Goal: Information Seeking & Learning: Learn about a topic

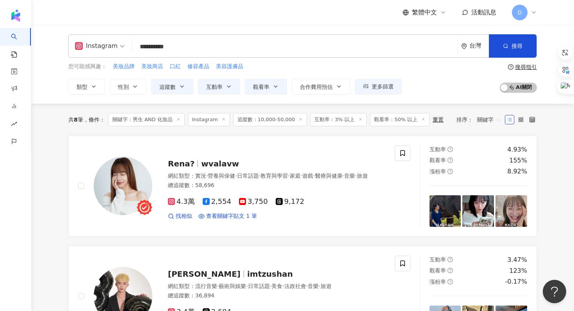
click at [200, 50] on input "**********" at bounding box center [294, 46] width 319 height 15
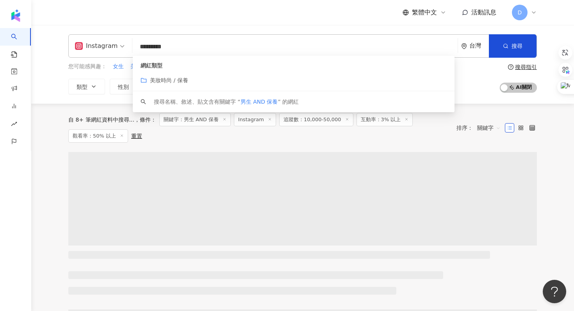
type input "*********"
click at [53, 101] on div "Instagram ********* 台灣 搜尋 customizedTag 網紅類型 美妝時尚 / 保養 搜尋名稱、敘述、貼文含有關鍵字 “ 男生 AND…" at bounding box center [302, 64] width 542 height 79
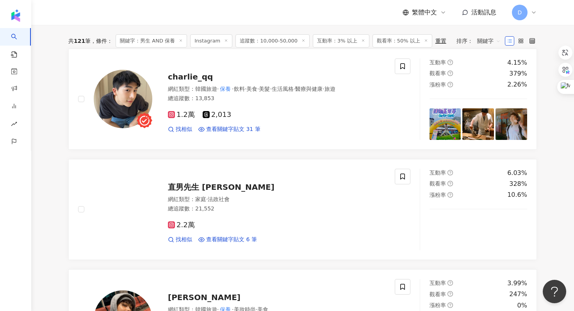
scroll to position [94, 0]
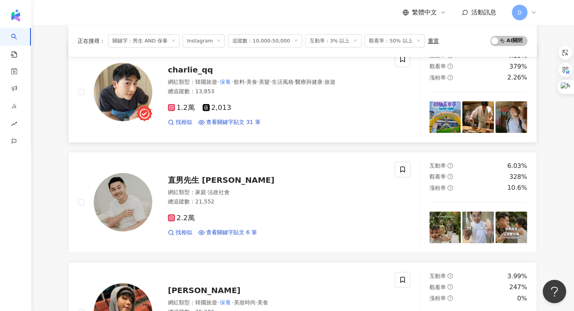
click at [190, 71] on span "charlie_qq" at bounding box center [190, 69] width 45 height 9
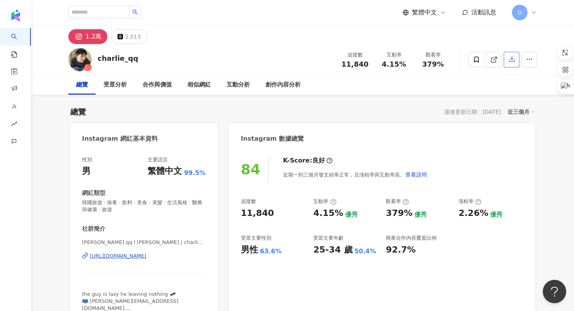
click at [514, 60] on icon "button" at bounding box center [511, 58] width 7 height 7
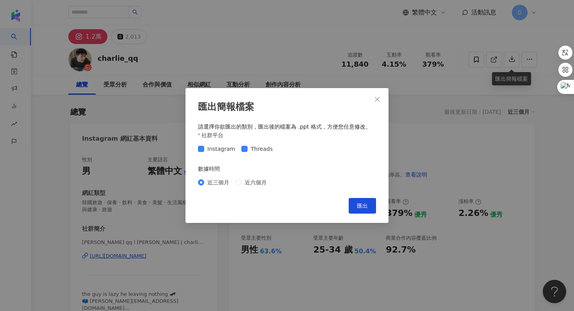
click at [369, 197] on div "匯出簡報檔案 請選擇你欲匯出的類別，匯出後的檔案為 .ppt 格式，方便您任意修改。 社群平台 Instagram Threads 數據時間 近三個月 近六個…" at bounding box center [286, 155] width 203 height 135
click at [366, 205] on span "匯出" at bounding box center [362, 206] width 11 height 6
click at [379, 99] on icon "close" at bounding box center [377, 99] width 6 height 6
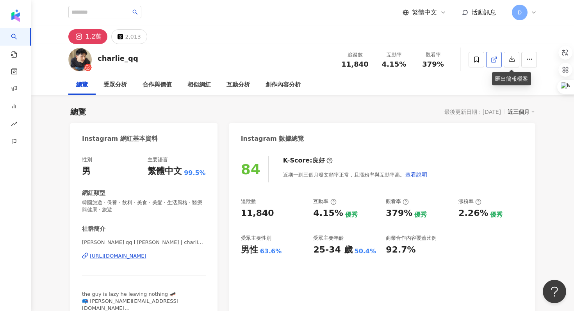
click at [497, 61] on icon at bounding box center [493, 59] width 7 height 7
click at [284, 85] on div "創作內容分析" at bounding box center [282, 84] width 35 height 9
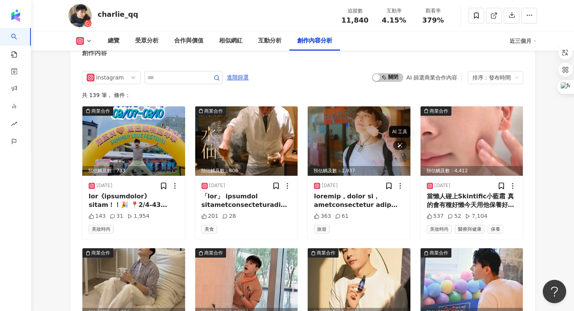
scroll to position [2435, 0]
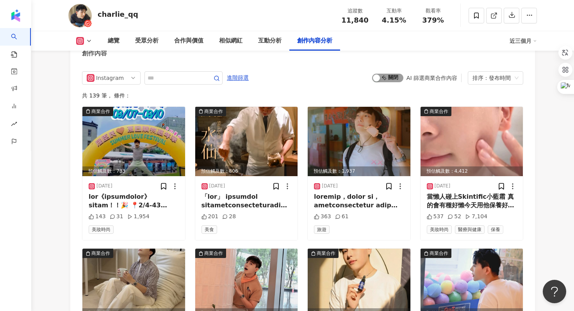
click at [388, 74] on span "啟動 關閉" at bounding box center [387, 78] width 31 height 9
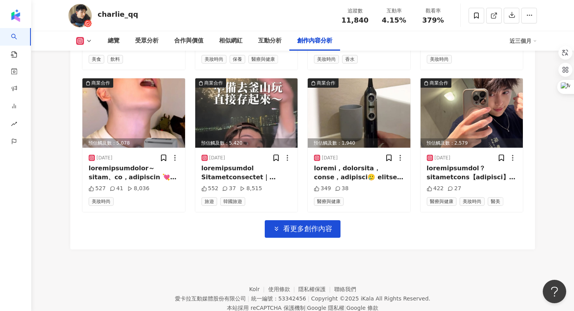
scroll to position [2753, 0]
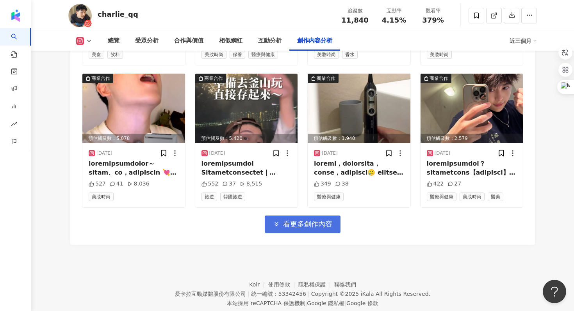
click at [292, 220] on span "看更多創作內容" at bounding box center [307, 224] width 49 height 9
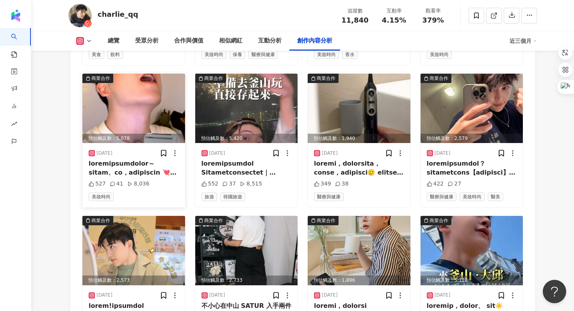
click at [143, 162] on div at bounding box center [134, 169] width 90 height 18
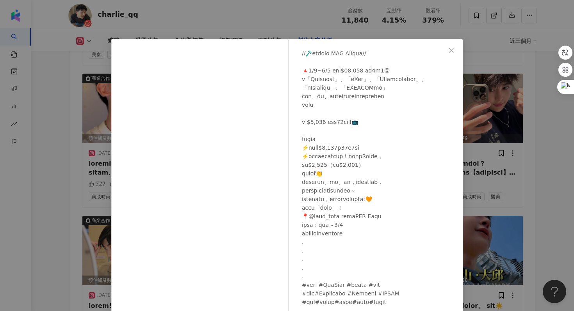
scroll to position [39, 0]
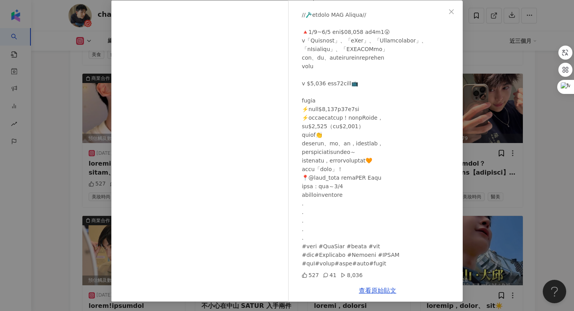
click at [495, 148] on div "查理ＱＱ 2025/7/17 527 41 8,036 查看原始貼文" at bounding box center [287, 155] width 574 height 311
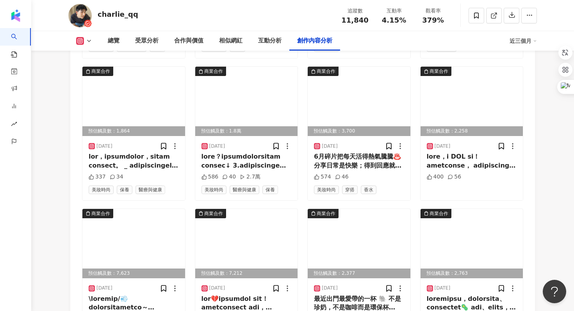
scroll to position [3045, 0]
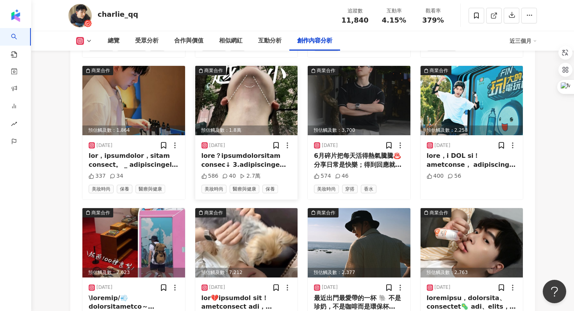
click at [248, 152] on div at bounding box center [246, 161] width 90 height 18
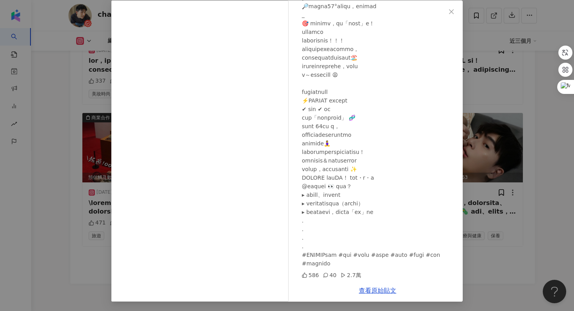
scroll to position [3151, 0]
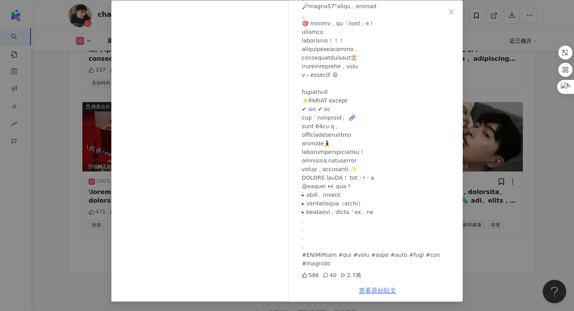
click at [377, 292] on link "查看原始貼文" at bounding box center [377, 290] width 37 height 7
click at [541, 32] on div "查理ＱＱ 2025/7/2 586 40 2.7萬 查看原始貼文" at bounding box center [287, 155] width 574 height 311
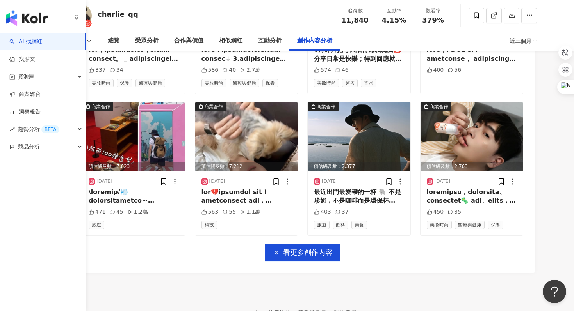
click at [15, 10] on img "button" at bounding box center [27, 18] width 42 height 16
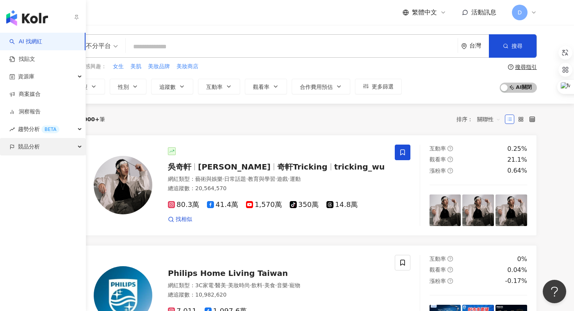
click at [22, 148] on span "競品分析" at bounding box center [29, 147] width 22 height 18
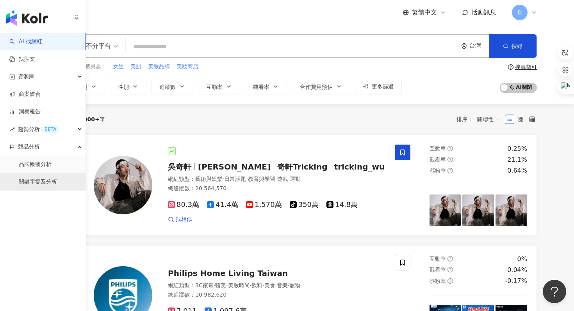
click at [35, 185] on link "關鍵字提及分析" at bounding box center [38, 182] width 38 height 8
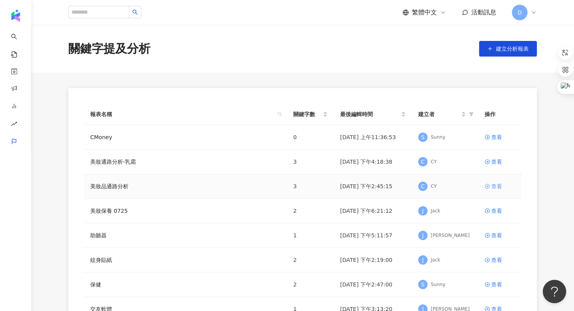
click at [500, 186] on div "查看" at bounding box center [496, 186] width 11 height 9
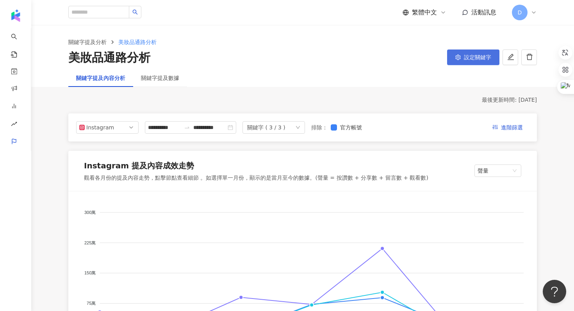
click at [471, 59] on span "設定關鍵字" at bounding box center [477, 57] width 27 height 6
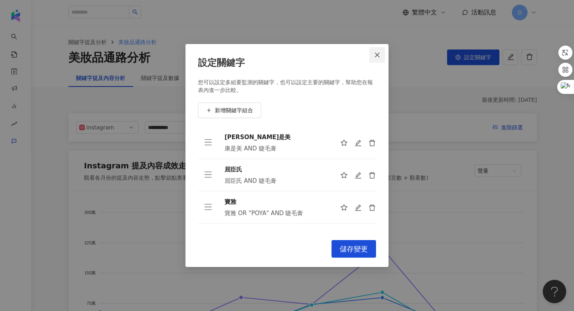
click at [375, 56] on icon "close" at bounding box center [377, 55] width 6 height 6
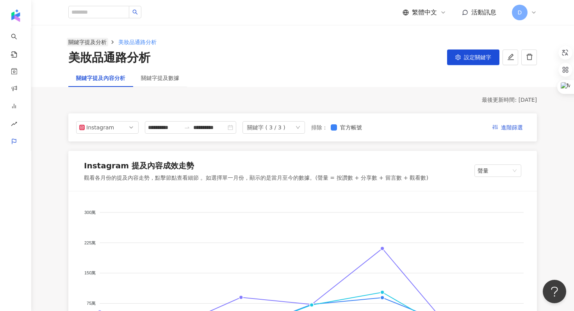
click at [91, 42] on link "關鍵字提及分析" at bounding box center [87, 42] width 41 height 9
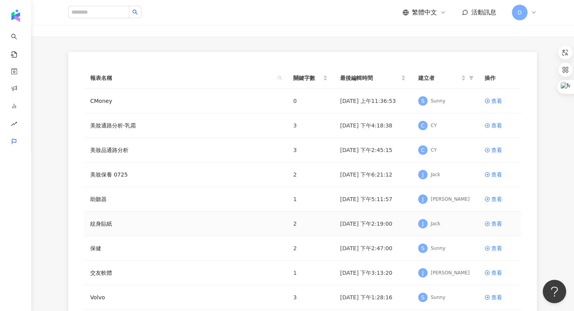
scroll to position [46, 0]
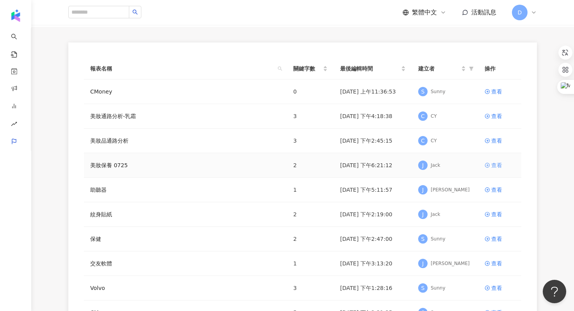
click at [493, 163] on div "查看" at bounding box center [496, 165] width 11 height 9
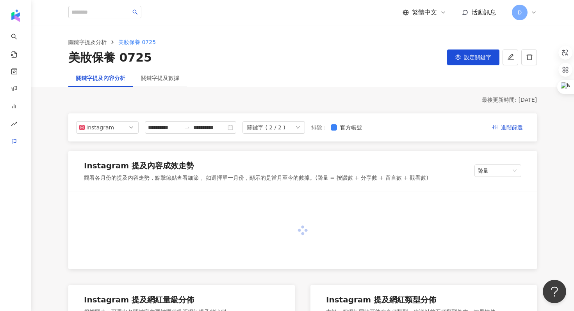
click at [463, 66] on div "關鍵字提及分析 美妝保養 0725 美妝保養 0725 設定關鍵字" at bounding box center [302, 47] width 542 height 44
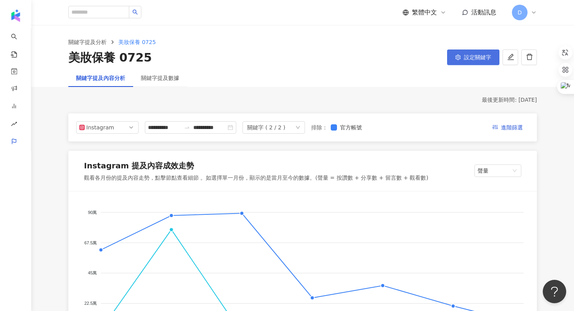
click at [463, 56] on button "設定關鍵字" at bounding box center [473, 58] width 52 height 16
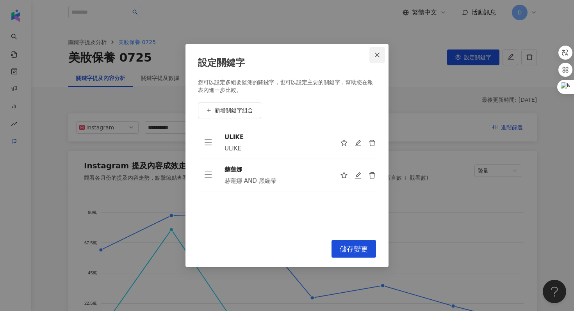
click at [379, 52] on icon "close" at bounding box center [377, 55] width 6 height 6
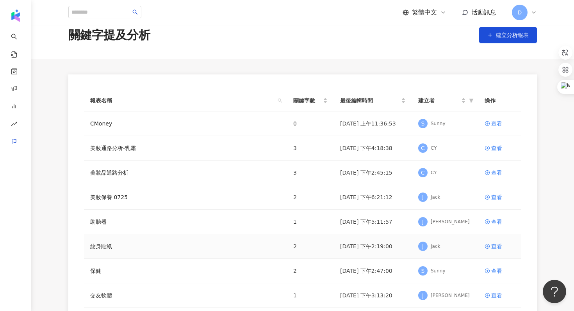
scroll to position [12, 0]
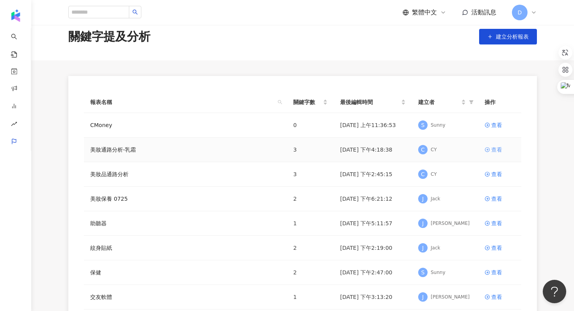
click at [500, 149] on div "查看" at bounding box center [496, 150] width 11 height 9
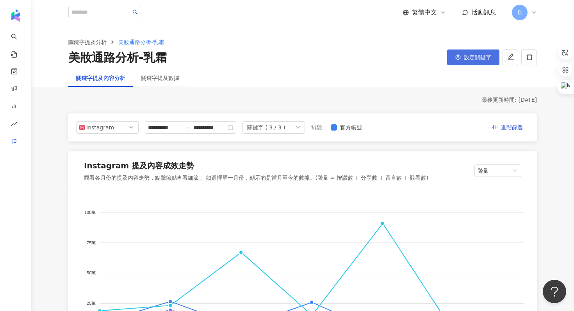
click at [474, 59] on span "設定關鍵字" at bounding box center [477, 57] width 27 height 6
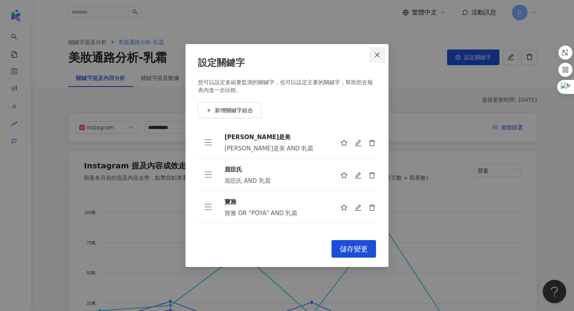
click at [377, 60] on button "Close" at bounding box center [377, 55] width 16 height 16
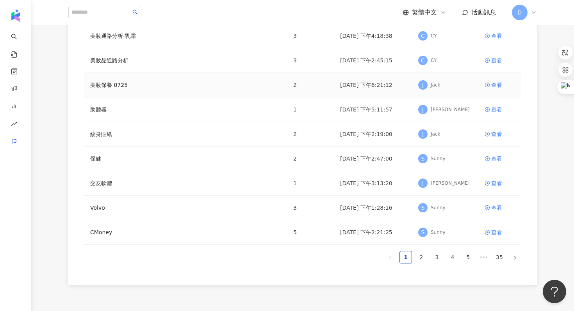
scroll to position [151, 0]
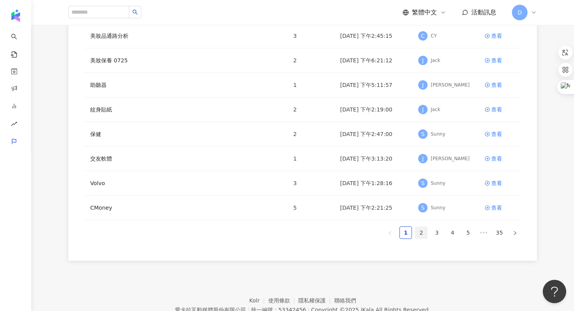
click at [420, 233] on link "2" at bounding box center [421, 233] width 12 height 12
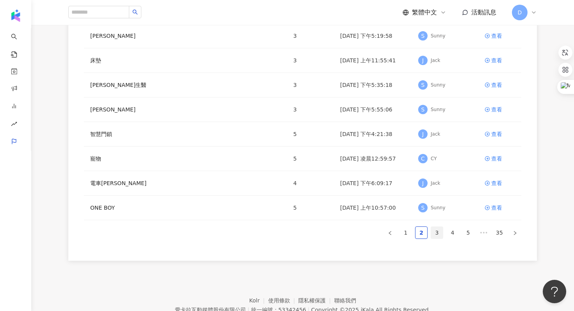
click at [435, 232] on link "3" at bounding box center [437, 233] width 12 height 12
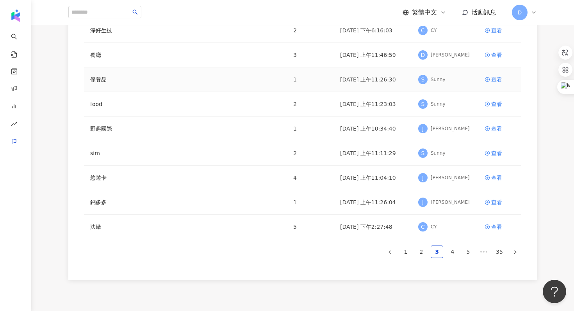
scroll to position [130, 0]
click at [404, 249] on link "1" at bounding box center [406, 253] width 12 height 12
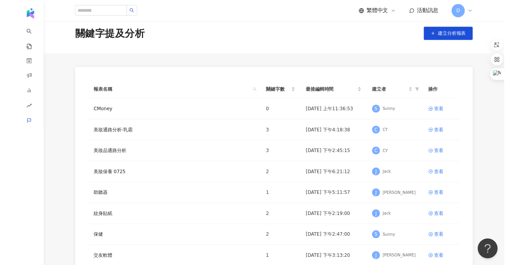
scroll to position [0, 0]
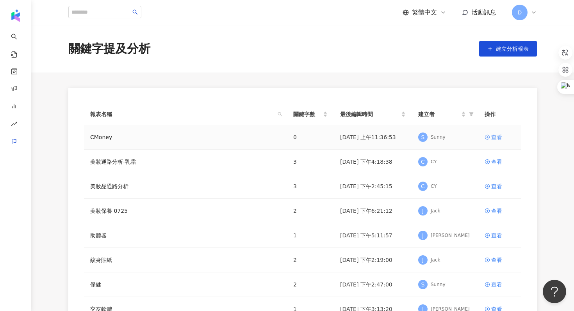
click at [489, 134] on link "查看" at bounding box center [499, 137] width 30 height 9
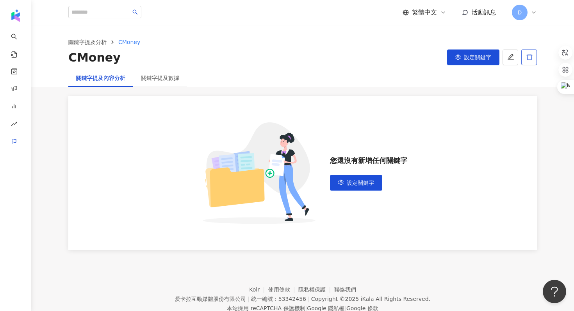
click at [529, 54] on icon "delete" at bounding box center [529, 57] width 6 height 6
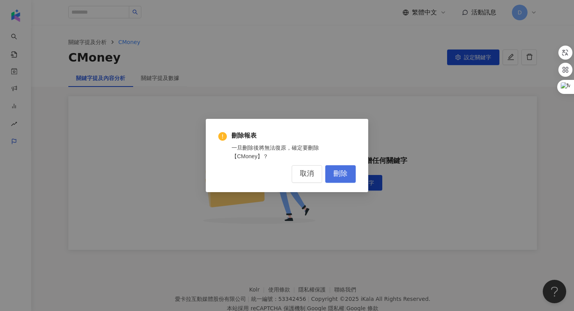
click at [345, 178] on button "刪除" at bounding box center [340, 174] width 30 height 18
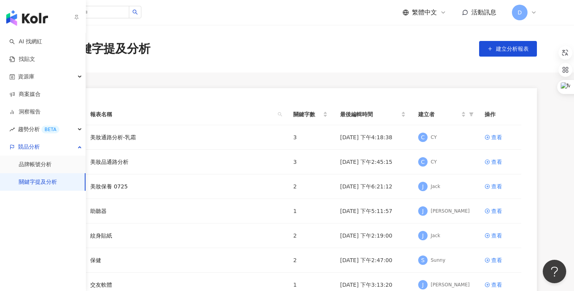
click at [22, 20] on img "button" at bounding box center [27, 18] width 42 height 16
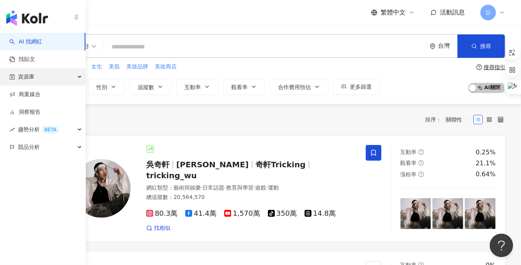
click at [18, 80] on span "資源庫" at bounding box center [26, 77] width 16 height 18
click at [32, 78] on span "資源庫" at bounding box center [26, 77] width 16 height 18
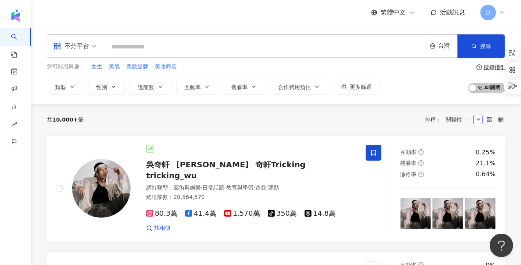
click at [118, 48] on input "search" at bounding box center [265, 46] width 316 height 15
click at [144, 52] on input "search" at bounding box center [265, 46] width 316 height 15
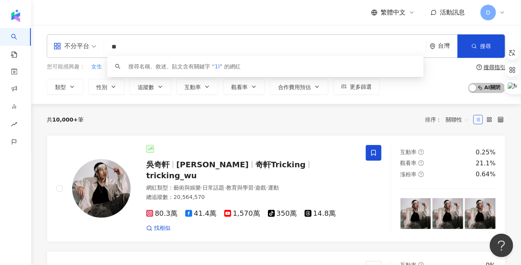
type input "*"
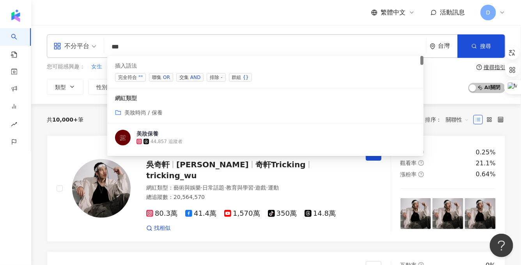
click at [160, 79] on span "聯集 OR" at bounding box center [161, 77] width 24 height 9
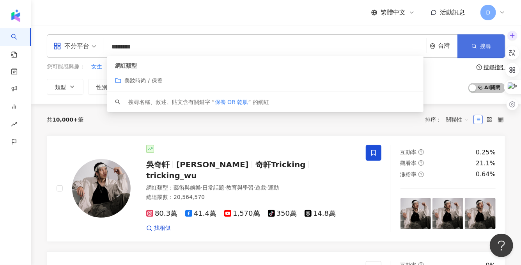
type input "********"
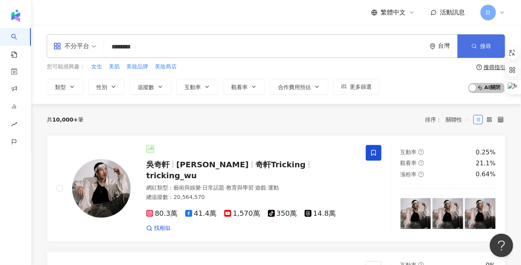
click at [479, 43] on button "搜尋" at bounding box center [482, 45] width 48 height 23
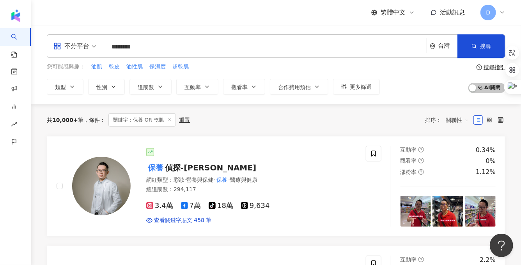
drag, startPoint x: 106, startPoint y: 46, endPoint x: 169, endPoint y: 46, distance: 62.4
click at [169, 46] on div "不分平台 ******** 台灣 搜尋 customizedTag keyword 網紅類型 美妝時尚 / 保養 搜尋名稱、敘述、貼文含有關鍵字 “ 保養 O…" at bounding box center [276, 45] width 459 height 23
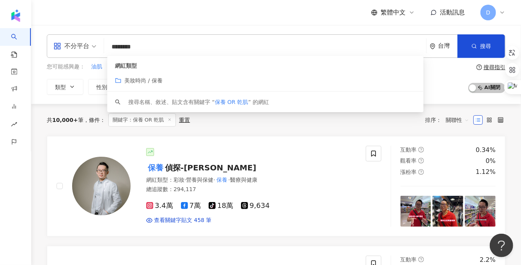
click at [169, 46] on input "********" at bounding box center [265, 46] width 316 height 15
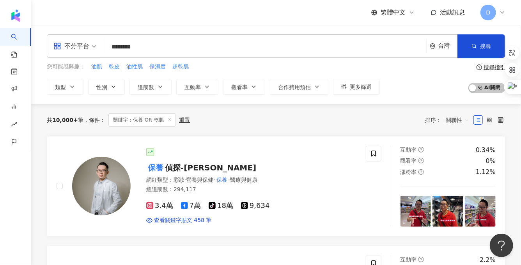
click at [223, 121] on div "共 10,000+ 筆 條件 ： 關鍵字：保養 OR 乾肌 重置 排序： 關聯性" at bounding box center [276, 119] width 459 height 13
click at [141, 92] on button "追蹤數" at bounding box center [151, 87] width 42 height 16
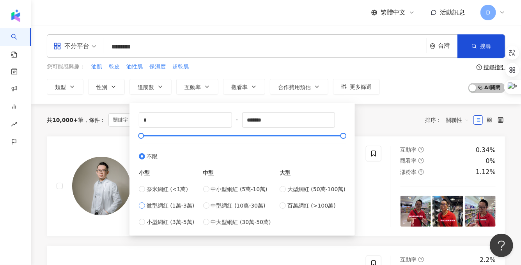
click at [162, 205] on span "微型網紅 (1萬-3萬)" at bounding box center [171, 205] width 48 height 9
type input "*****"
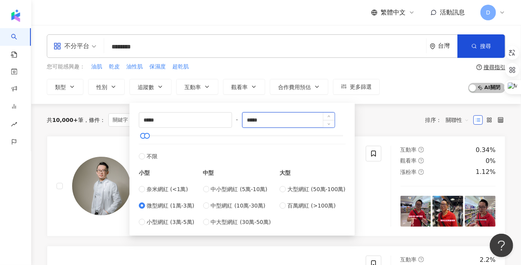
drag, startPoint x: 276, startPoint y: 123, endPoint x: 249, endPoint y: 123, distance: 26.9
click at [249, 123] on input "*****" at bounding box center [289, 119] width 92 height 15
type input "*****"
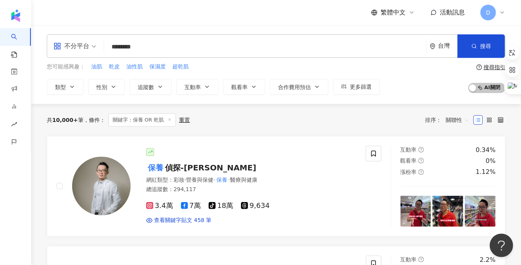
click at [270, 62] on div "不分平台 ******** 台灣 搜尋 customizedTag keyword 網紅類型 美妝時尚 / 保養 搜尋名稱、敘述、貼文含有關鍵字 “ 保養 O…" at bounding box center [276, 64] width 490 height 60
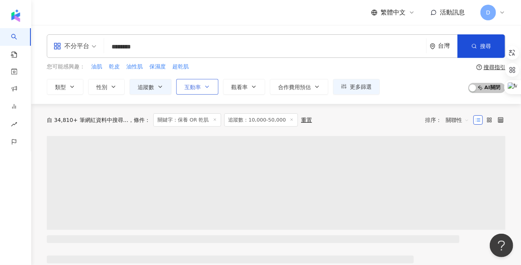
click at [197, 86] on span "互動率" at bounding box center [193, 87] width 16 height 6
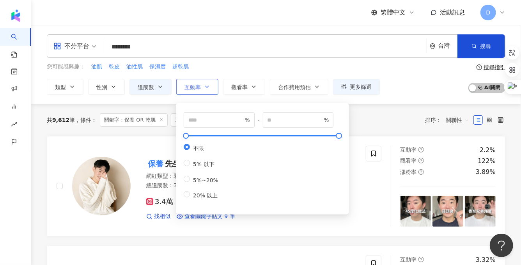
click at [205, 84] on icon "button" at bounding box center [207, 87] width 6 height 6
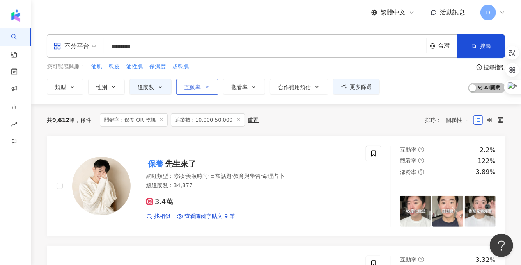
click at [205, 84] on icon "button" at bounding box center [207, 87] width 6 height 6
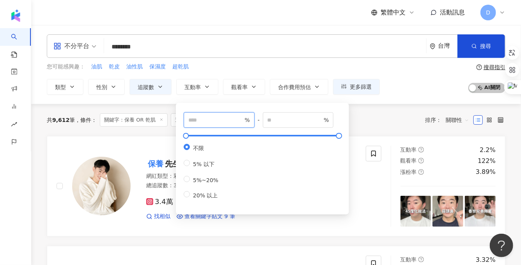
click at [213, 116] on input "number" at bounding box center [216, 120] width 55 height 9
type input "*"
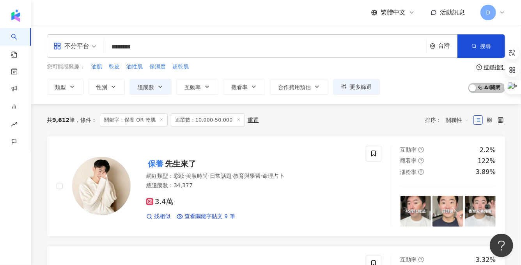
click at [221, 69] on div "您可能感興趣： 油肌 乾皮 油性肌 保濕度 超乾肌" at bounding box center [213, 66] width 333 height 9
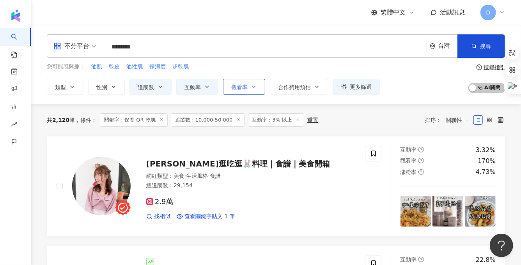
click at [249, 84] on button "觀看率" at bounding box center [244, 87] width 42 height 16
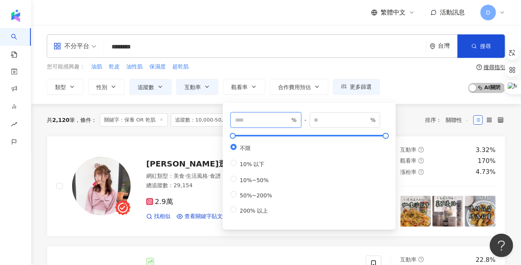
click at [258, 118] on input "number" at bounding box center [262, 120] width 55 height 9
type input "**"
click at [281, 71] on div "您可能感興趣： 油肌 乾皮 油性肌 保濕度 超乾肌 類型 性別 追蹤數 互動率 觀看率 合作費用預估 更多篩選 ***** - ***** 不限 小型 奈米網…" at bounding box center [213, 78] width 333 height 32
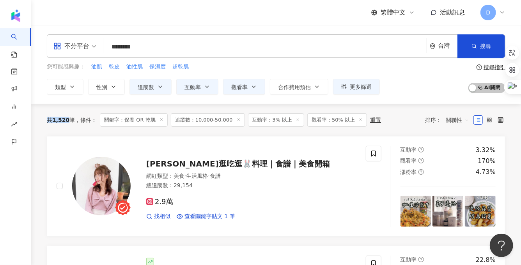
drag, startPoint x: 68, startPoint y: 121, endPoint x: 48, endPoint y: 121, distance: 19.5
click at [48, 121] on div "共 1,520 筆" at bounding box center [61, 120] width 28 height 6
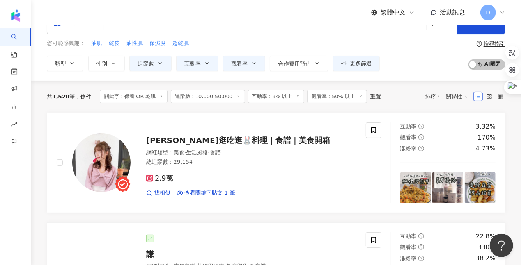
click at [460, 96] on span "關聯性" at bounding box center [457, 96] width 23 height 12
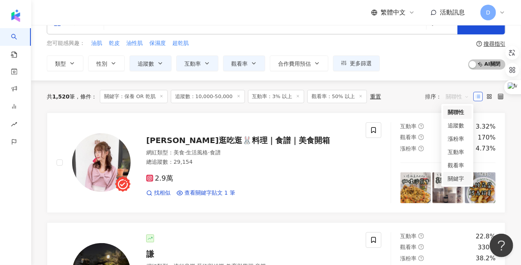
click at [453, 181] on div "關鍵字" at bounding box center [458, 178] width 20 height 9
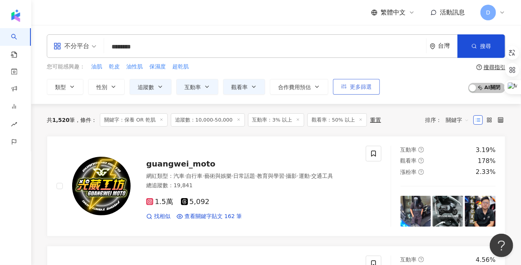
click at [355, 91] on button "更多篩選" at bounding box center [356, 87] width 47 height 16
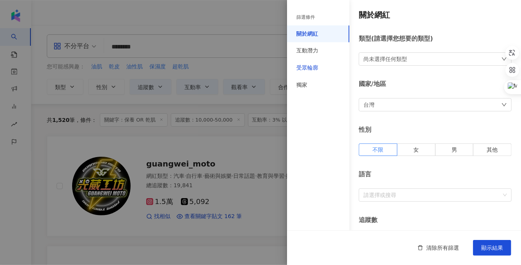
click at [318, 69] on div "受眾輪廓" at bounding box center [308, 68] width 22 height 8
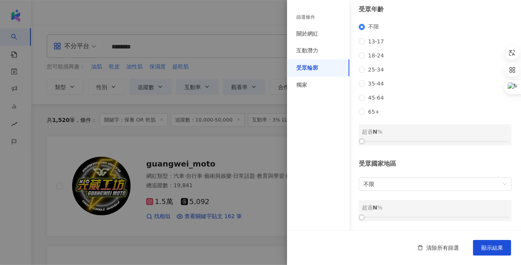
scroll to position [114, 0]
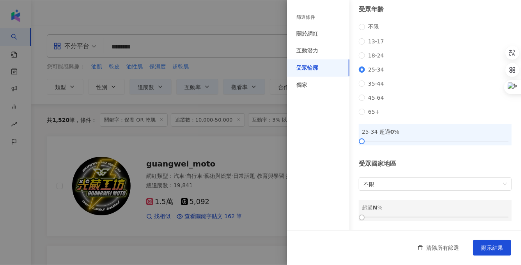
click at [269, 71] on div at bounding box center [260, 132] width 521 height 265
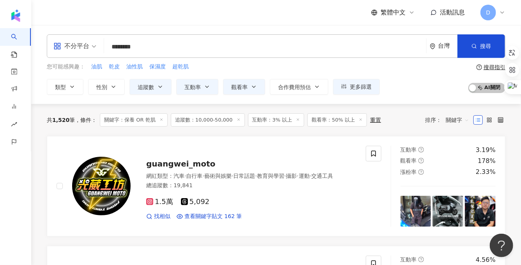
click at [447, 122] on span "關鍵字" at bounding box center [457, 120] width 23 height 12
click at [457, 131] on div "關聯性" at bounding box center [457, 135] width 29 height 13
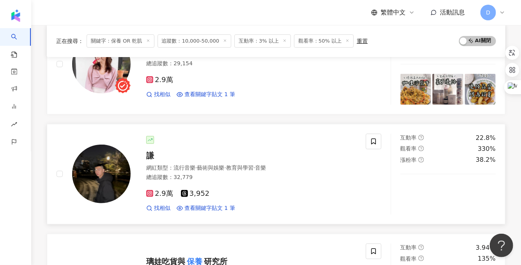
scroll to position [122, 0]
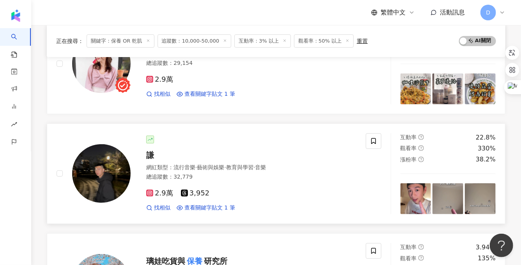
click at [152, 156] on span "謙" at bounding box center [150, 154] width 8 height 9
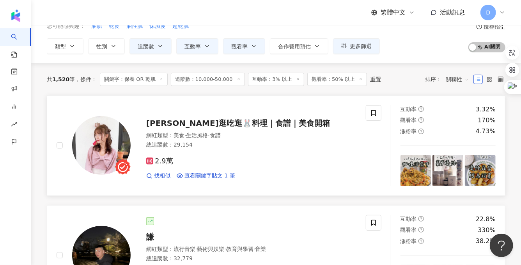
scroll to position [38, 0]
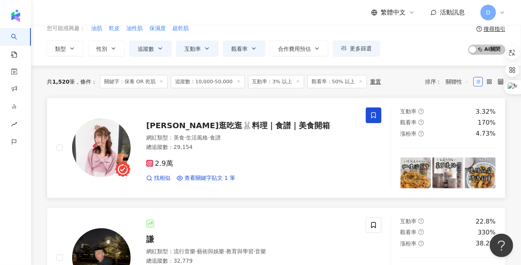
click at [374, 115] on icon at bounding box center [373, 115] width 7 height 7
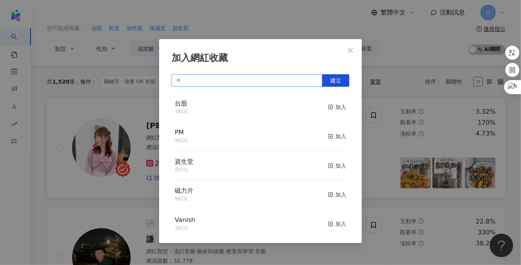
click at [253, 76] on input "text" at bounding box center [247, 80] width 151 height 12
type input "*"
click at [343, 78] on button "建立" at bounding box center [335, 80] width 27 height 12
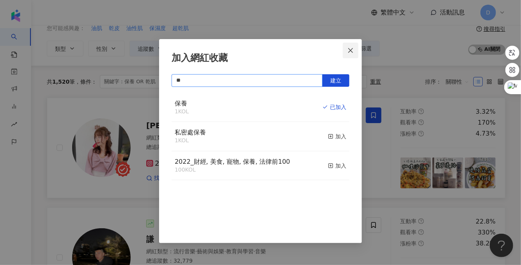
type input "**"
click at [349, 46] on button "Close" at bounding box center [351, 51] width 16 height 16
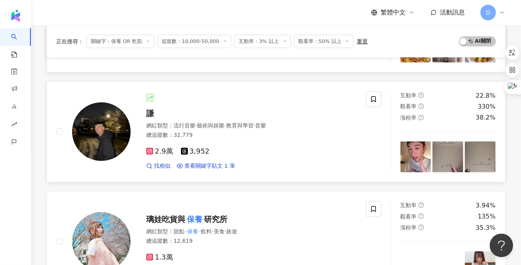
scroll to position [168, 0]
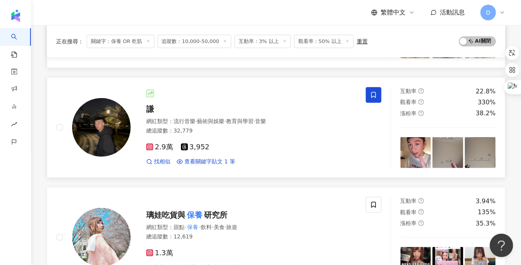
click at [379, 99] on span at bounding box center [374, 95] width 16 height 16
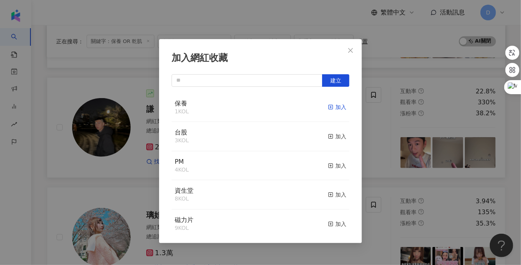
click at [339, 108] on div "加入" at bounding box center [337, 107] width 18 height 9
click at [351, 50] on icon "close" at bounding box center [351, 50] width 5 height 5
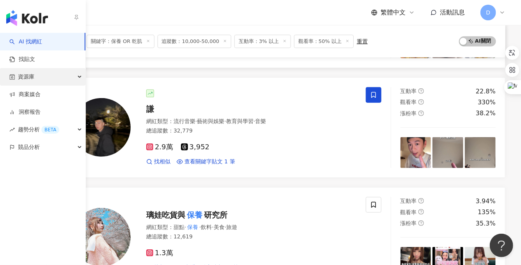
click at [37, 75] on div "資源庫" at bounding box center [42, 77] width 85 height 18
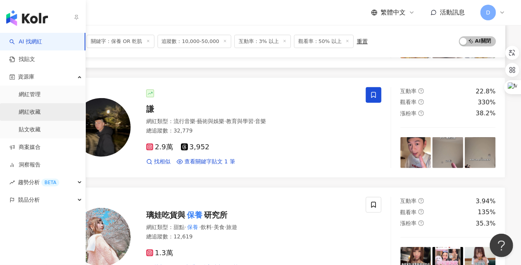
click at [41, 111] on link "網紅收藏" at bounding box center [30, 112] width 22 height 8
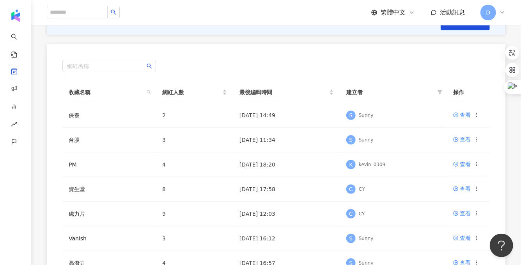
scroll to position [75, 0]
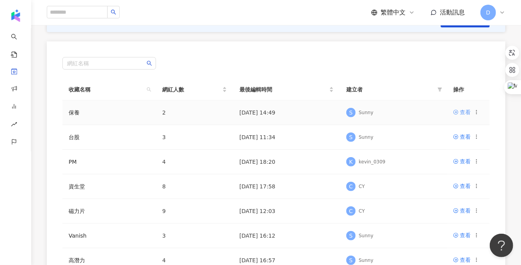
click at [469, 112] on div "查看" at bounding box center [465, 112] width 11 height 9
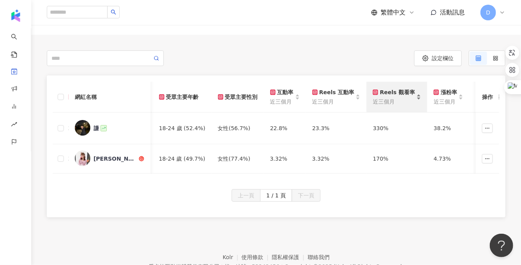
scroll to position [0, 414]
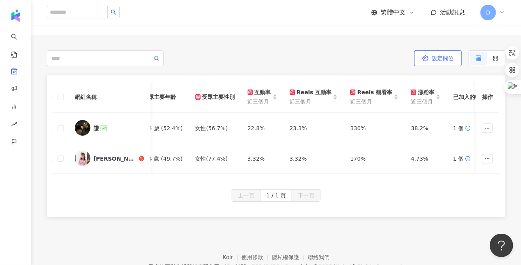
click at [442, 59] on span "設定欄位" at bounding box center [443, 58] width 22 height 6
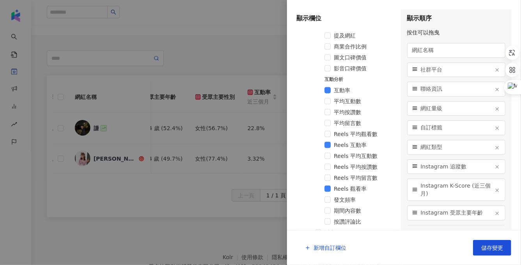
scroll to position [440, 0]
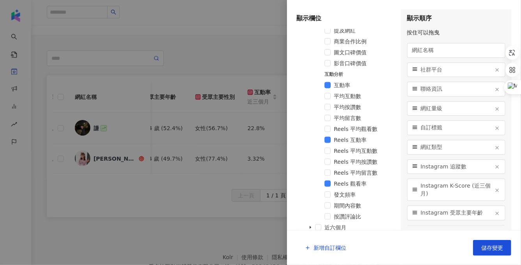
click at [349, 132] on span "Reels 平均觀看數" at bounding box center [364, 128] width 61 height 9
click at [494, 250] on span "儲存變更" at bounding box center [493, 247] width 22 height 6
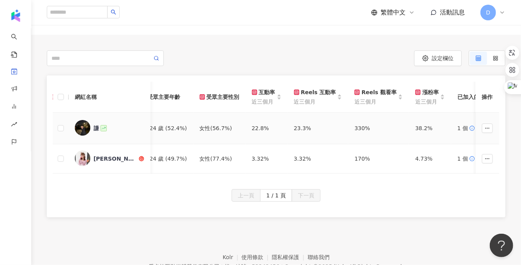
scroll to position [0, 441]
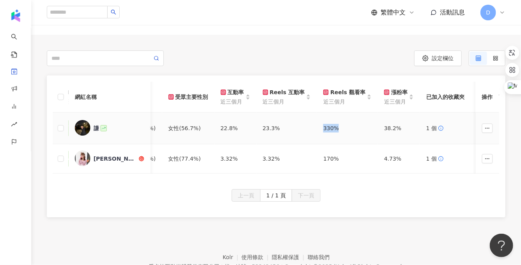
drag, startPoint x: 334, startPoint y: 128, endPoint x: 308, endPoint y: 126, distance: 26.2
click at [317, 126] on td "330%" at bounding box center [347, 128] width 61 height 32
drag, startPoint x: 333, startPoint y: 158, endPoint x: 308, endPoint y: 158, distance: 25.0
click at [317, 158] on td "170%" at bounding box center [347, 158] width 61 height 29
drag, startPoint x: 334, startPoint y: 132, endPoint x: 313, endPoint y: 131, distance: 20.7
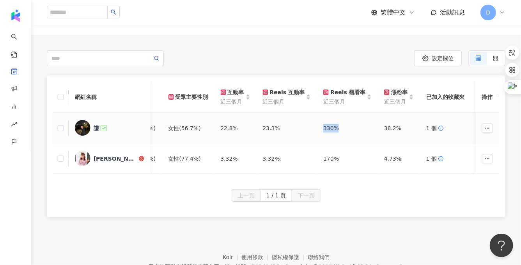
click at [317, 131] on td "330%" at bounding box center [347, 128] width 61 height 32
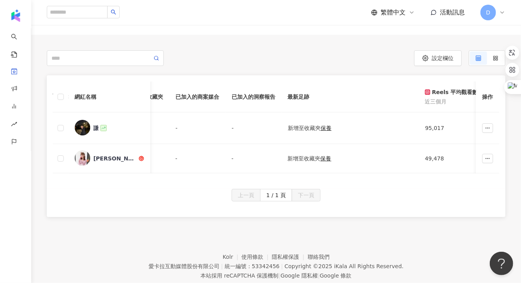
scroll to position [0, 0]
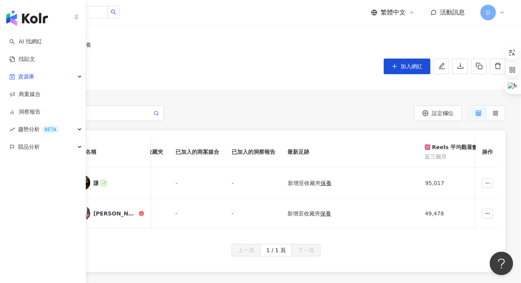
click at [14, 16] on img "button" at bounding box center [27, 18] width 42 height 16
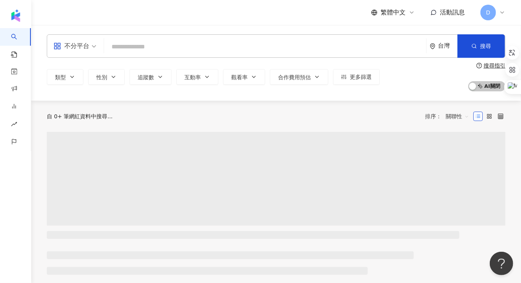
click at [135, 43] on input "search" at bounding box center [265, 46] width 316 height 15
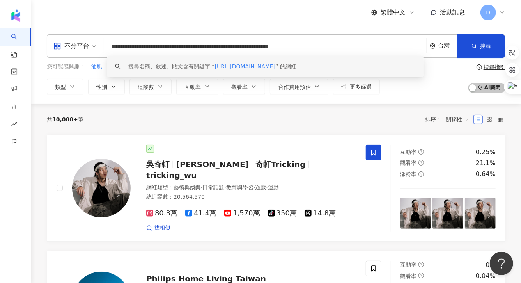
click at [234, 71] on div "搜尋名稱、敘述、貼文含有關鍵字 “ https://www.facebook.com/profile.php?id=61570400166411&sk=ree…" at bounding box center [212, 66] width 168 height 9
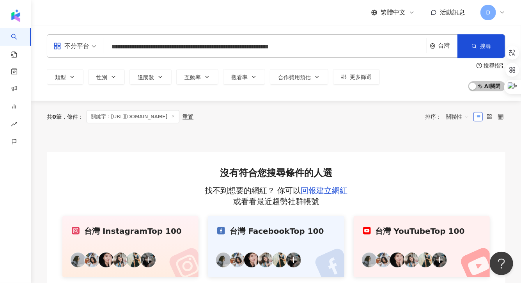
type input "**********"
click at [314, 187] on link "回報建立網紅" at bounding box center [324, 190] width 47 height 9
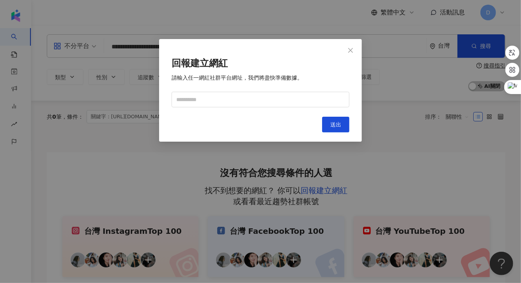
click at [294, 112] on div "回報建立網紅 請輸入任一網紅社群平台網址，我們將盡快準備數據。 Cancel 送出" at bounding box center [260, 90] width 203 height 103
click at [291, 104] on input "text" at bounding box center [261, 100] width 178 height 16
paste input "**********"
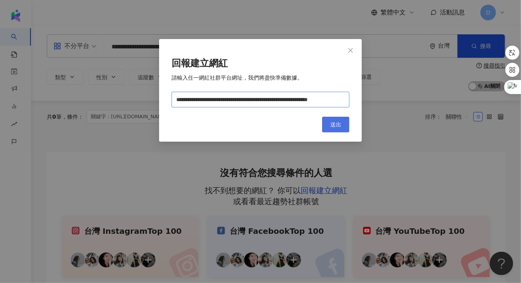
scroll to position [0, 20]
type input "**********"
click at [333, 127] on span "送出" at bounding box center [336, 124] width 11 height 6
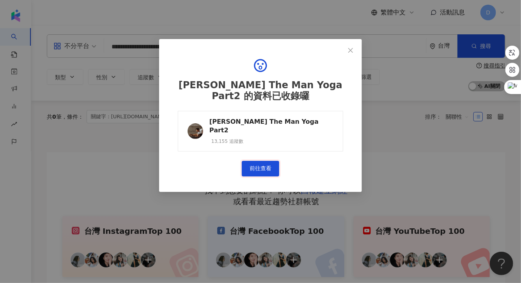
click at [252, 161] on link "前往查看" at bounding box center [260, 169] width 37 height 16
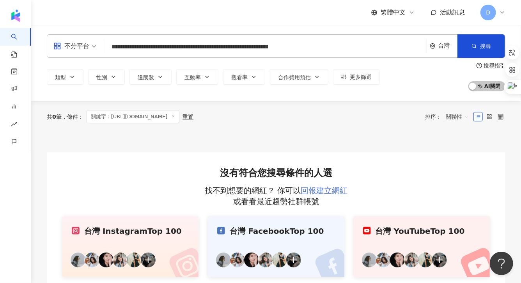
click at [318, 189] on link "回報建立網紅" at bounding box center [324, 190] width 47 height 9
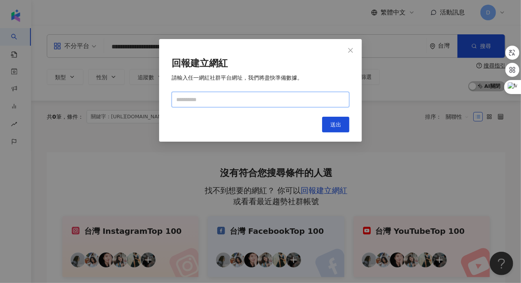
click at [271, 101] on input "text" at bounding box center [261, 100] width 178 height 16
paste input "**********"
type input "**********"
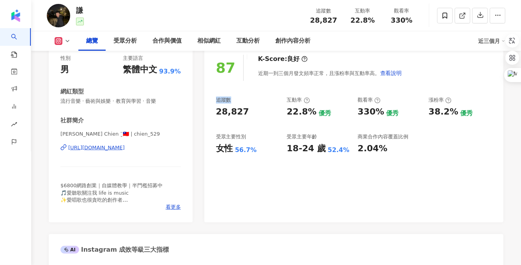
drag, startPoint x: 215, startPoint y: 102, endPoint x: 253, endPoint y: 101, distance: 37.5
click at [253, 101] on div "87 K-Score : 良好 近期一到三個月發文頻率正常，且漲粉率與互動率高。 查看說明 追蹤數 28,827 互動率 22.8% 優秀 觀看率 330% …" at bounding box center [354, 134] width 299 height 175
click at [297, 102] on div "互動率" at bounding box center [298, 99] width 23 height 7
click at [343, 102] on div "互動率" at bounding box center [318, 99] width 63 height 7
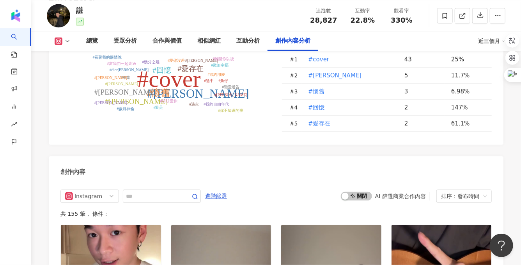
scroll to position [2389, 0]
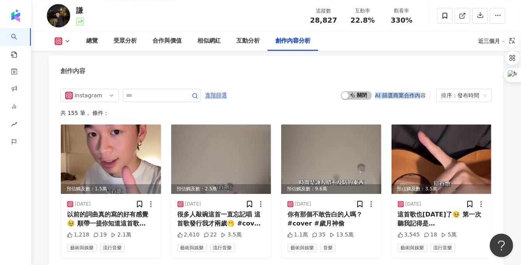
drag, startPoint x: 375, startPoint y: 80, endPoint x: 419, endPoint y: 79, distance: 44.1
click at [419, 91] on div "啟動 關閉 AI 篩選商業合作內容" at bounding box center [385, 95] width 89 height 9
click at [419, 92] on div "AI 篩選商業合作內容" at bounding box center [400, 95] width 51 height 6
click at [349, 92] on div "button" at bounding box center [345, 95] width 7 height 7
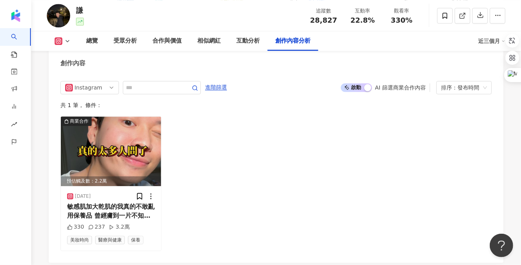
scroll to position [2402, 0]
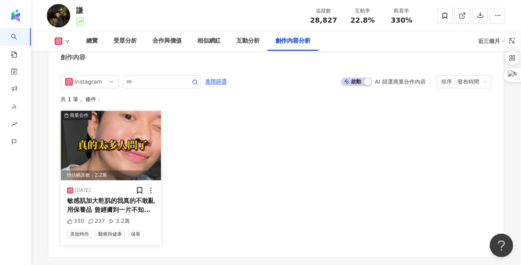
click at [119, 196] on div "敏感肌加大乾肌的我真的不敢亂用保養品 曾經膚到一片不知道什麼面膜直接大泛紅 保養品擦了臉還是很乾跟大冒痘 認真的使用一個多月就有改善 默默的也已經用了一年才敢…" at bounding box center [111, 205] width 88 height 18
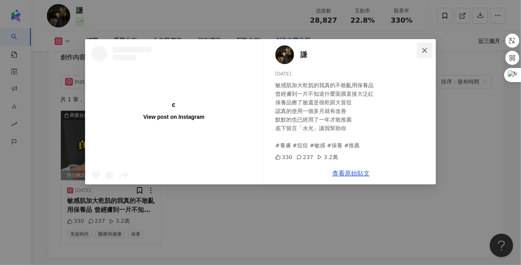
click at [429, 52] on span "Close" at bounding box center [425, 50] width 16 height 6
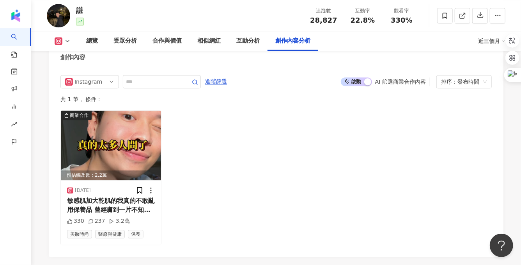
click at [353, 77] on span "啟動 關閉" at bounding box center [356, 81] width 31 height 9
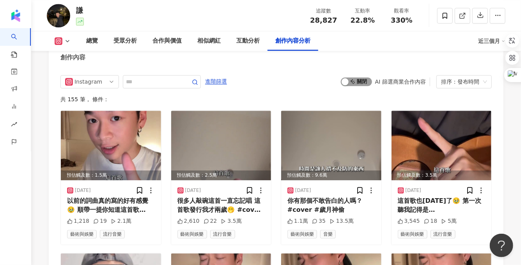
scroll to position [2376, 0]
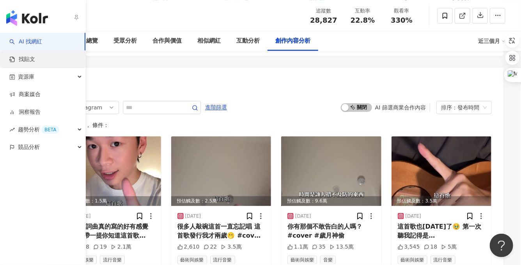
click at [32, 63] on link "找貼文" at bounding box center [22, 59] width 26 height 8
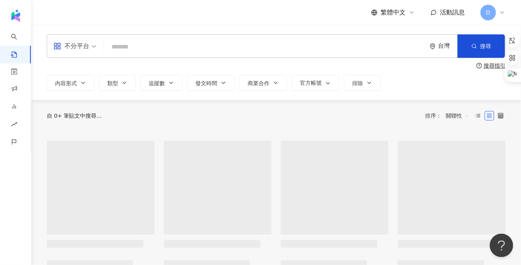
click at [134, 48] on input "search" at bounding box center [265, 46] width 316 height 17
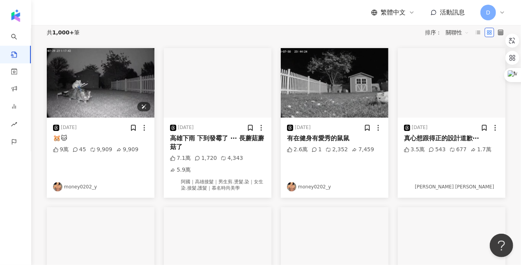
scroll to position [87, 0]
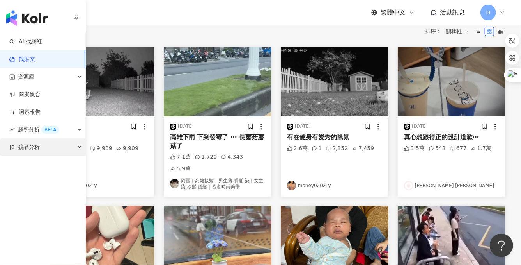
click at [16, 148] on div "競品分析" at bounding box center [42, 147] width 85 height 18
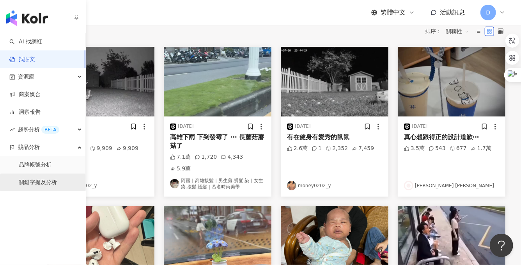
click at [41, 180] on link "關鍵字提及分析" at bounding box center [38, 182] width 38 height 8
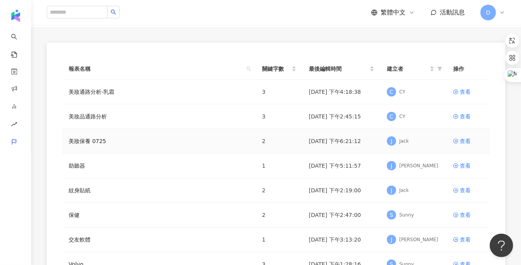
scroll to position [79, 0]
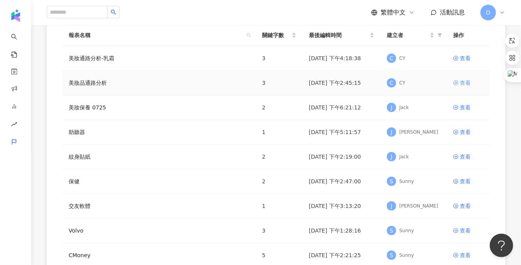
click at [469, 84] on div "查看" at bounding box center [465, 82] width 11 height 9
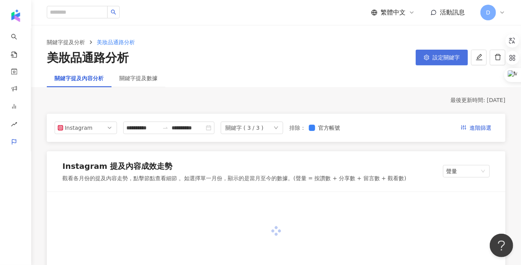
click at [434, 61] on button "設定關鍵字" at bounding box center [442, 58] width 52 height 16
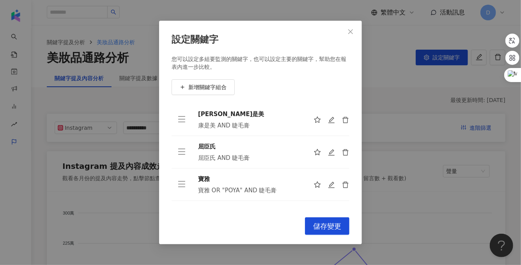
drag, startPoint x: 199, startPoint y: 116, endPoint x: 253, endPoint y: 116, distance: 53.9
click at [253, 116] on div "康是美" at bounding box center [249, 114] width 103 height 9
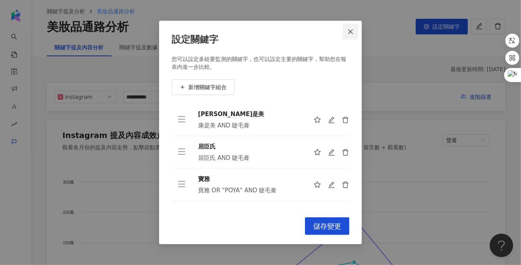
click at [343, 30] on span "Close" at bounding box center [351, 31] width 16 height 6
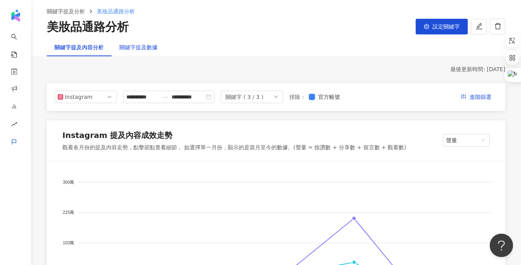
click at [135, 51] on div "關鍵字提及數據" at bounding box center [138, 47] width 38 height 9
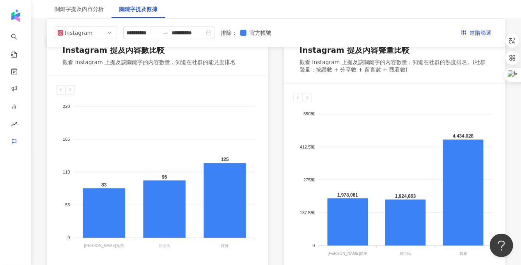
scroll to position [115, 0]
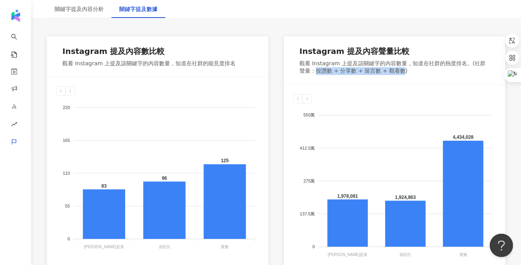
drag, startPoint x: 311, startPoint y: 70, endPoint x: 396, endPoint y: 70, distance: 85.1
click at [396, 70] on div "觀看 Instagram 上提及該關鍵字的內容數量，知道在社群的熱度排名。(社群聲量：按讚數 + 分享數 + 留言數 + 觀看數)" at bounding box center [395, 67] width 190 height 15
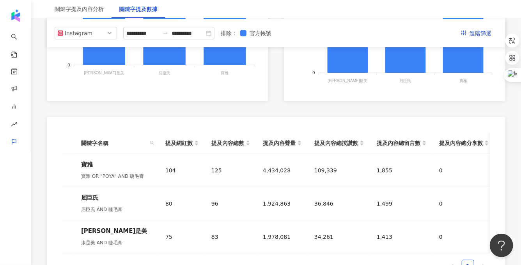
scroll to position [261, 0]
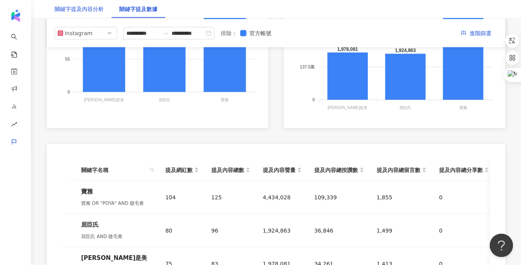
click at [86, 13] on div "關鍵字提及內容分析" at bounding box center [79, 9] width 49 height 9
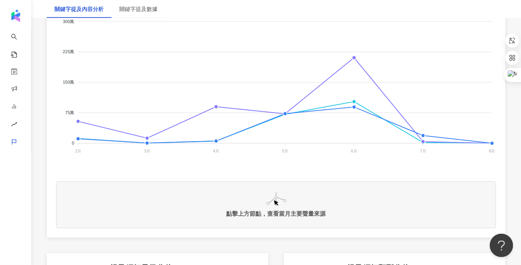
scroll to position [194, 0]
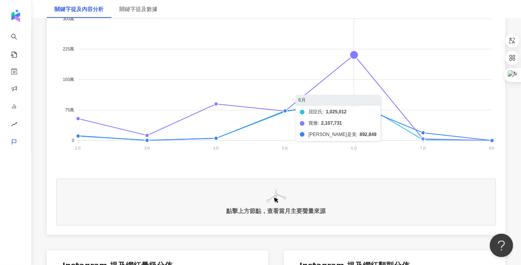
click at [354, 56] on foreignobject "屈臣氏 寶雅 康是美" at bounding box center [276, 85] width 440 height 156
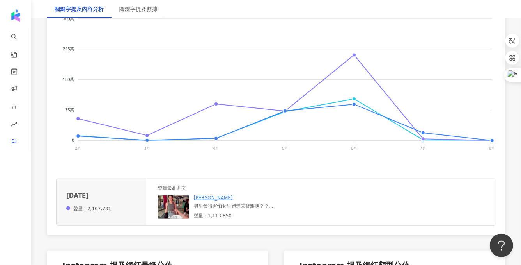
click at [205, 207] on div "男生會很害怕女生跑進去寶雅嗎？？ 你們去寶雅都買什麼 🐿️🐿️ 寶雅每次進去我必買的彩妝 👇🏻 1 za眉筆 2 艾杜紗 睫毛打底膏 3高絲定妝噴霧（我覺得定…" at bounding box center [240, 206] width 93 height 7
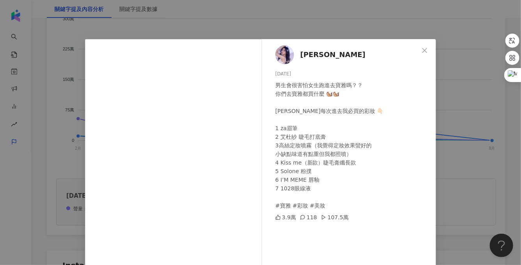
scroll to position [22, 0]
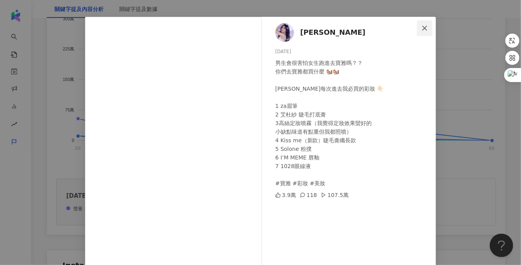
click at [425, 26] on icon "close" at bounding box center [425, 28] width 6 height 6
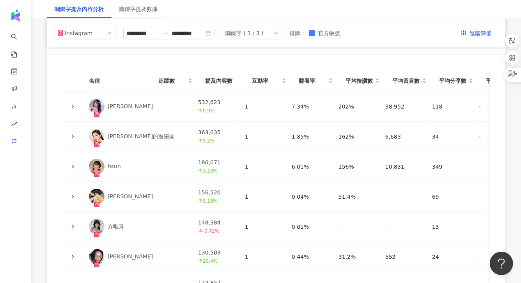
scroll to position [654, 0]
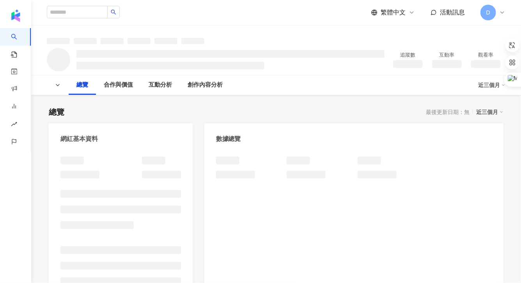
click at [332, 118] on div "總覽 最後更新日期：無 近三個月 網紅基本資料 數據總覽 成長趨勢分析 追蹤趨勢圖表" at bounding box center [276, 272] width 455 height 347
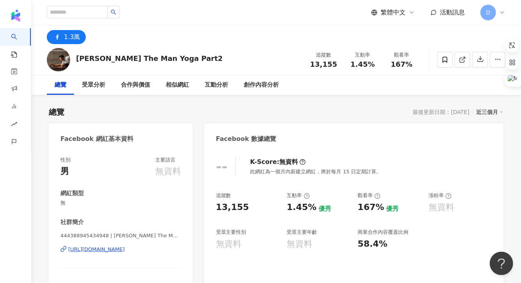
scroll to position [37, 0]
